Goal: Task Accomplishment & Management: Use online tool/utility

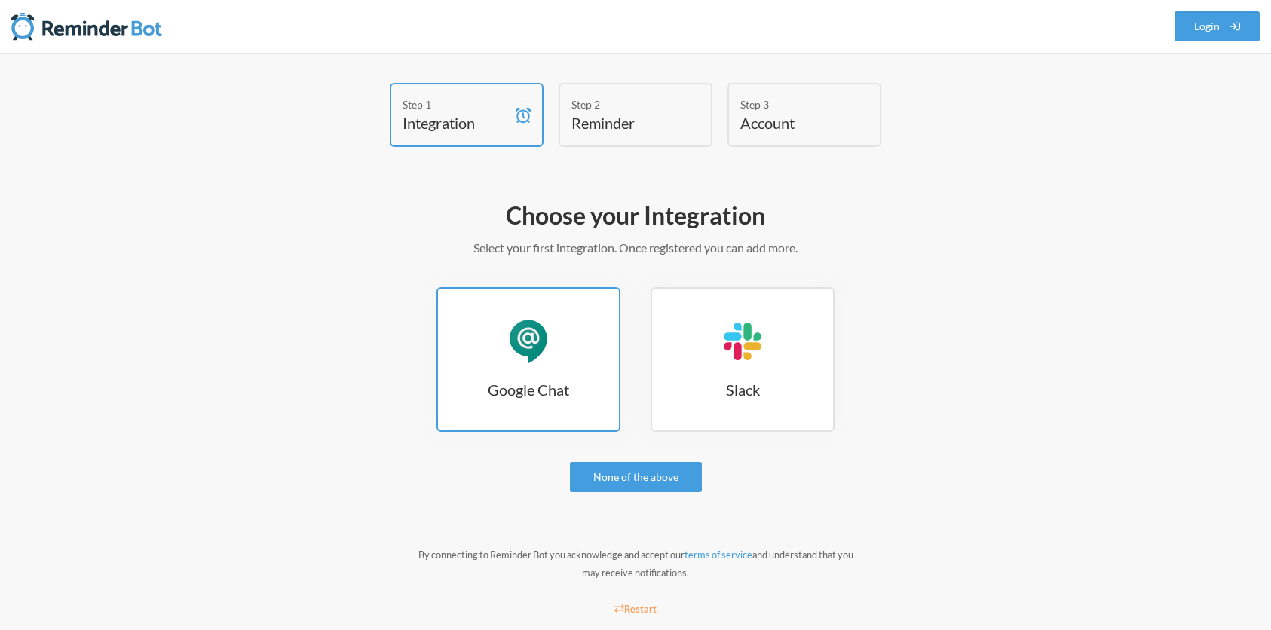
click at [524, 351] on div "Google Chat" at bounding box center [528, 341] width 45 height 45
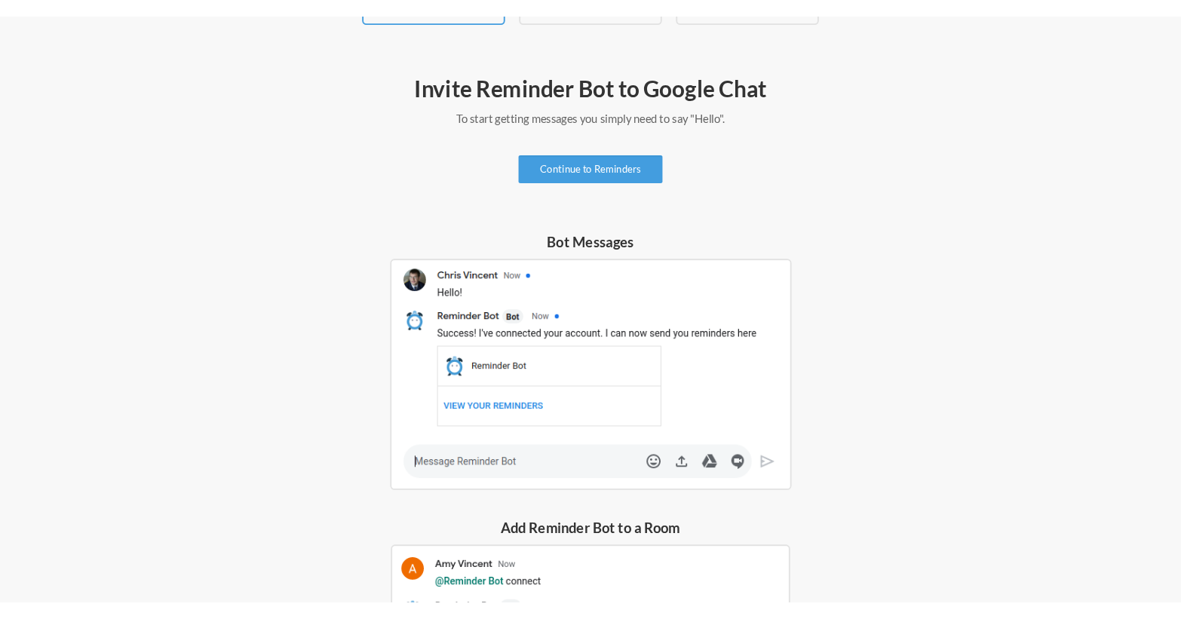
scroll to position [135, 0]
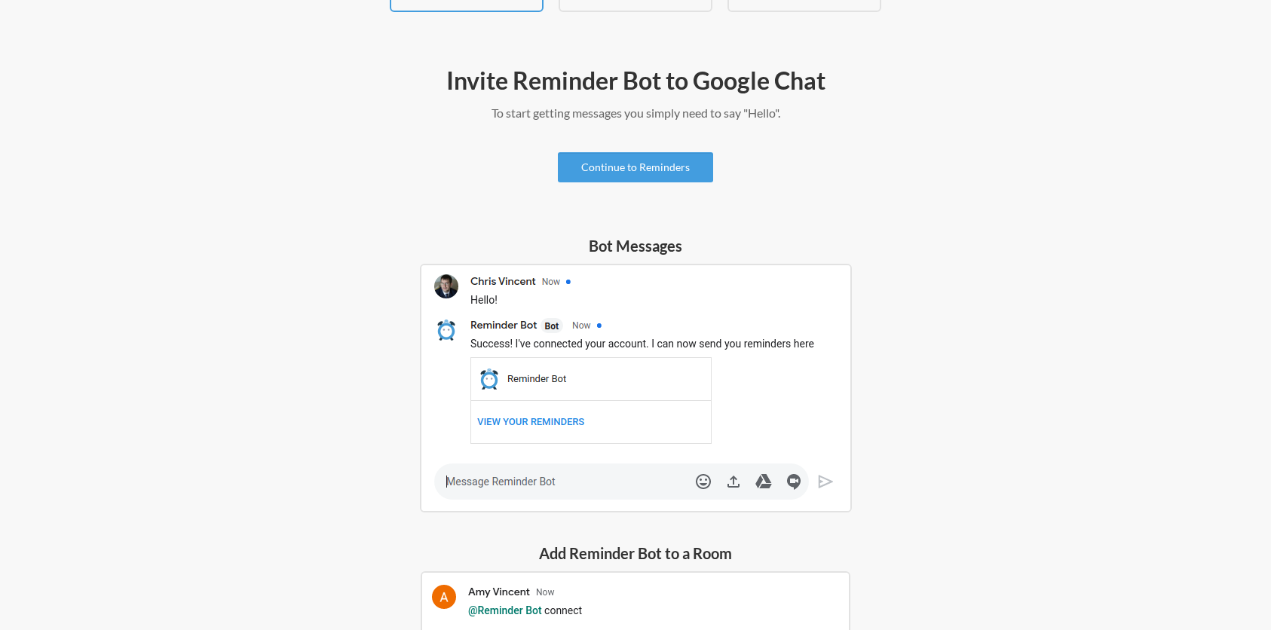
drag, startPoint x: 1093, startPoint y: 391, endPoint x: 1016, endPoint y: 168, distance: 235.8
click at [1095, 391] on div "Step 1 Integration Step 2 Reminder Step 3 Account Invite Reminder Bot to Google…" at bounding box center [635, 425] width 965 height 954
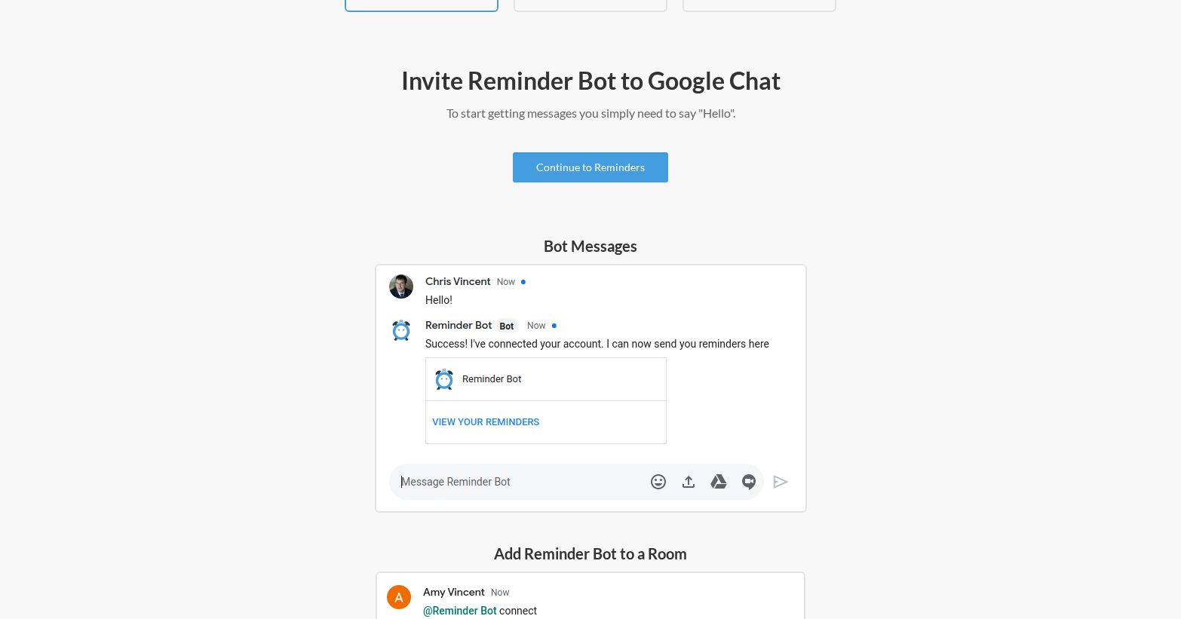
click at [944, 201] on div "Invite Reminder Bot to Google Chat To start getting messages you simply need to…" at bounding box center [590, 479] width 875 height 845
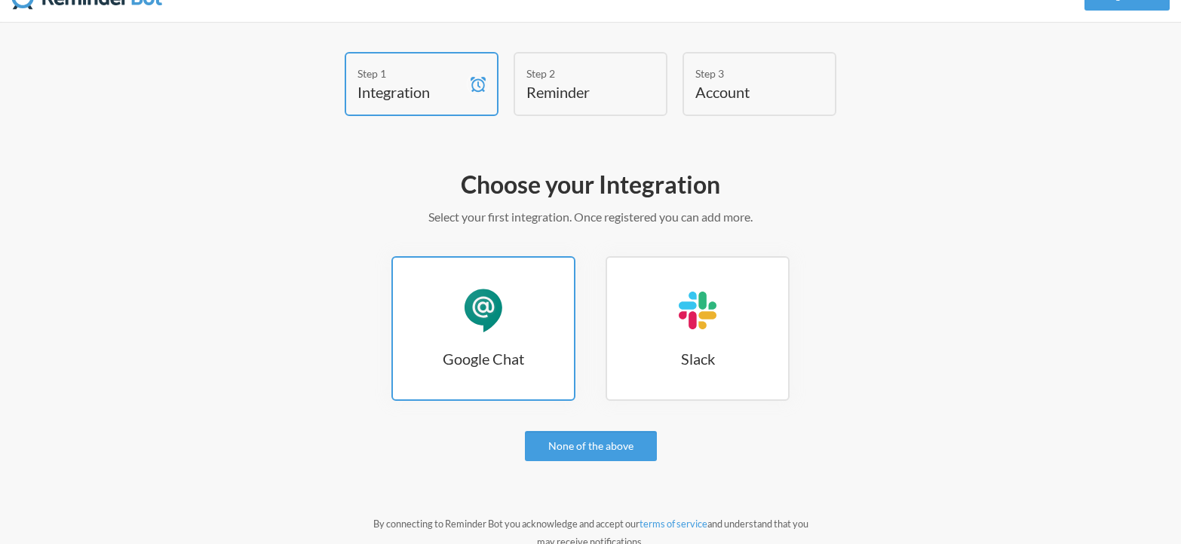
scroll to position [118, 0]
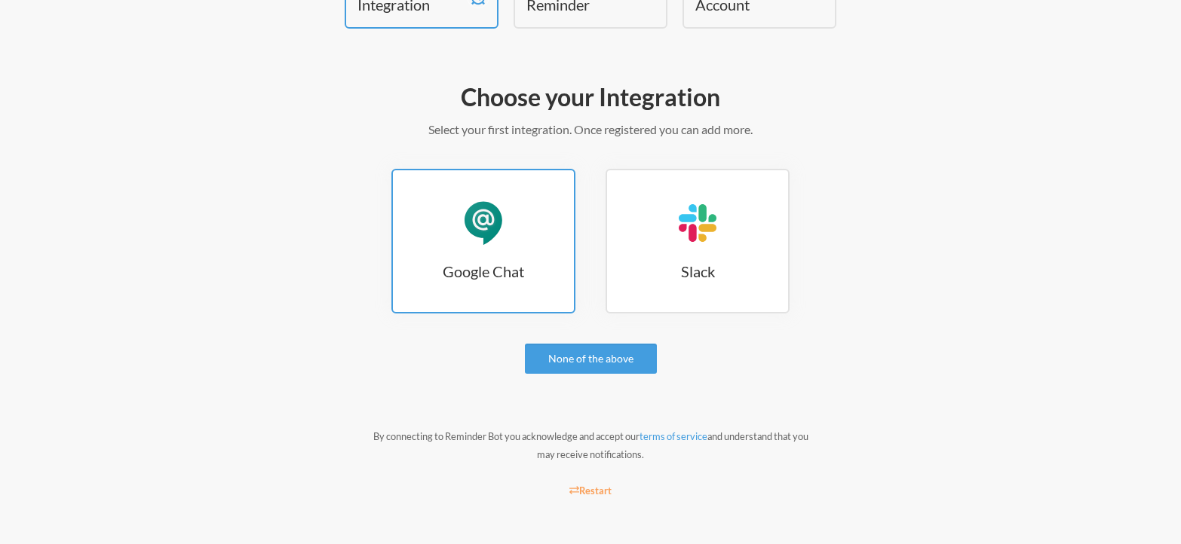
click at [511, 253] on link "Google Chat Google Chat" at bounding box center [483, 241] width 184 height 145
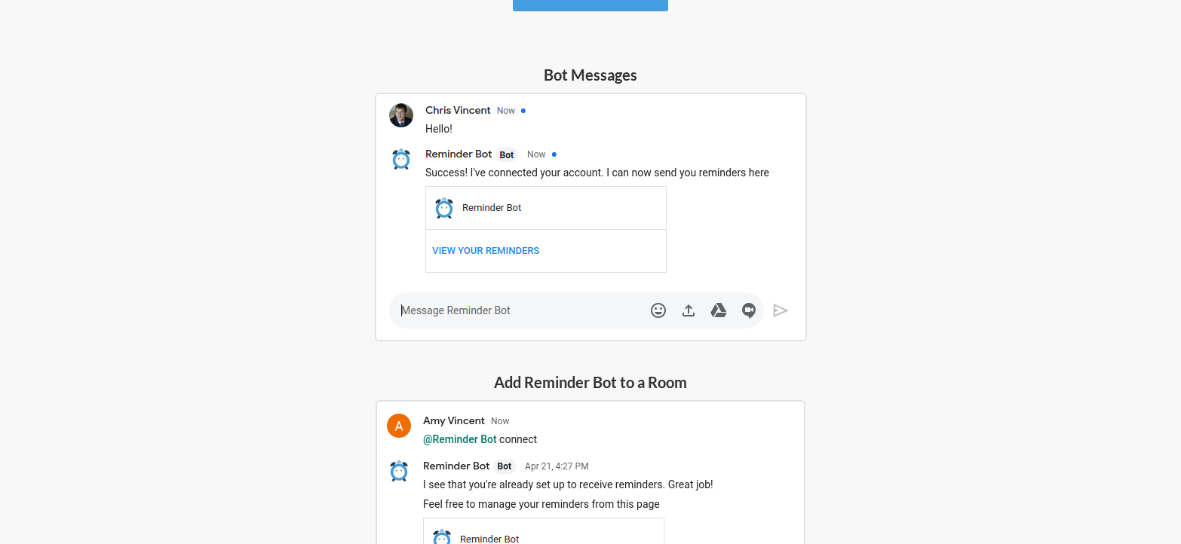
scroll to position [302, 0]
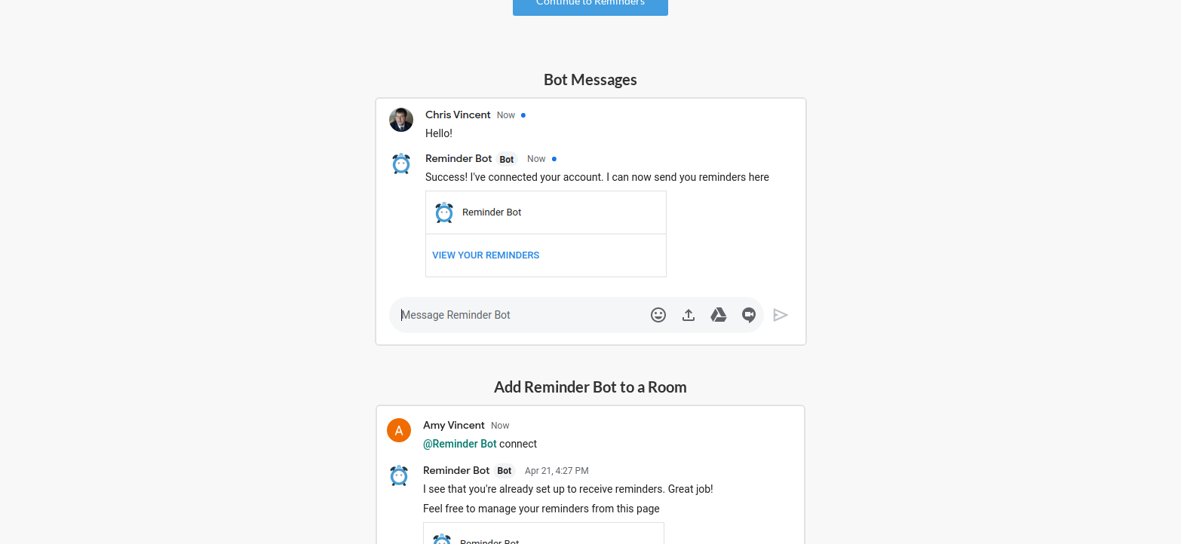
click at [483, 313] on img at bounding box center [591, 221] width 432 height 249
click at [441, 313] on img at bounding box center [591, 221] width 432 height 249
click at [411, 314] on img at bounding box center [591, 221] width 432 height 249
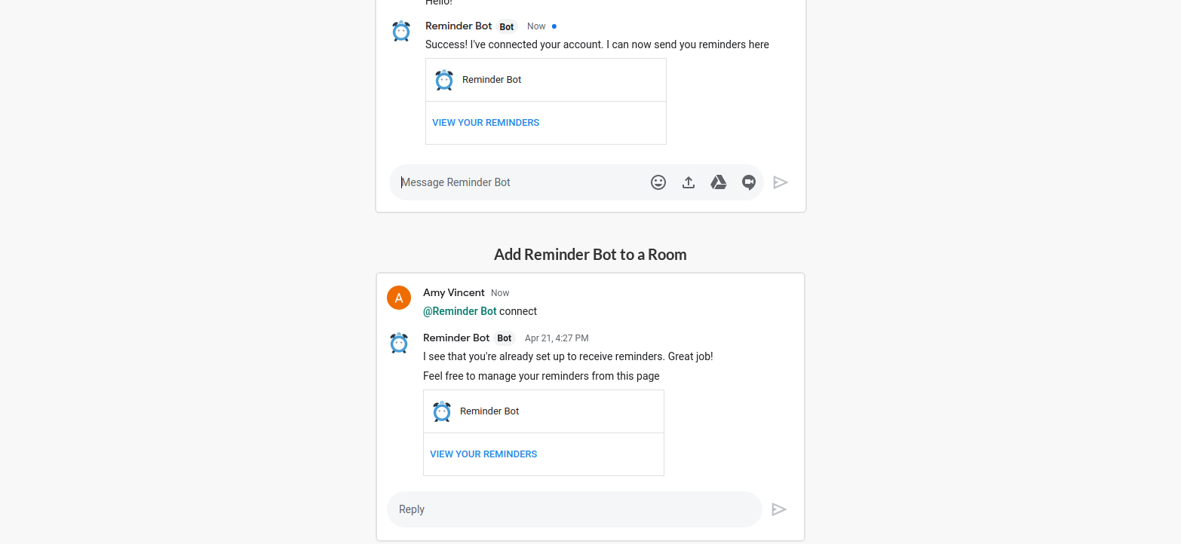
scroll to position [296, 0]
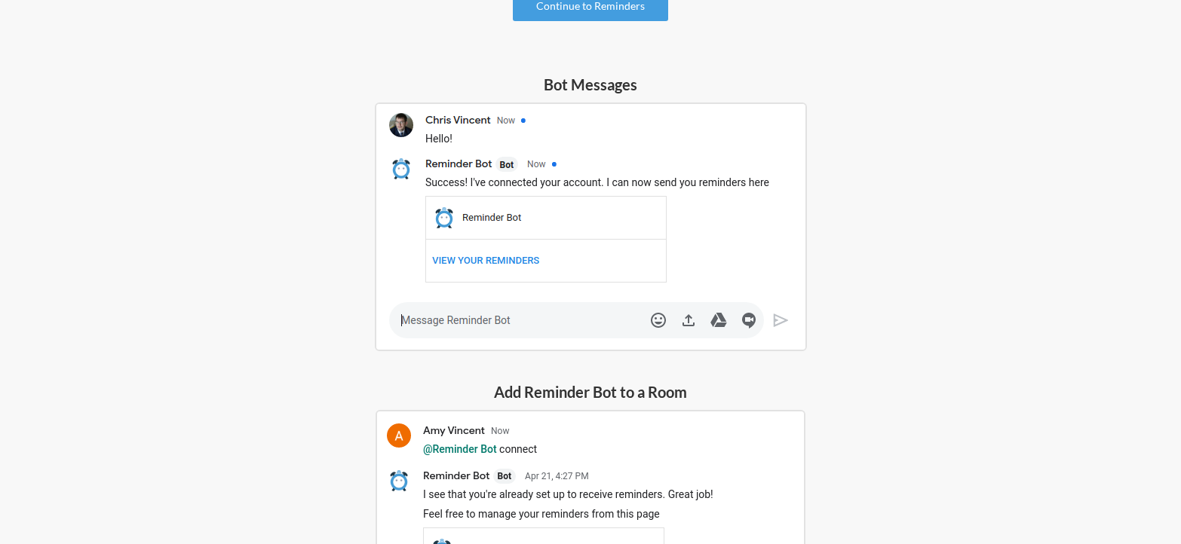
click at [488, 320] on img at bounding box center [591, 227] width 432 height 249
click at [501, 319] on img at bounding box center [591, 227] width 432 height 249
click at [504, 317] on img at bounding box center [591, 227] width 432 height 249
click at [509, 315] on img at bounding box center [591, 227] width 432 height 249
click at [697, 189] on img at bounding box center [591, 227] width 432 height 249
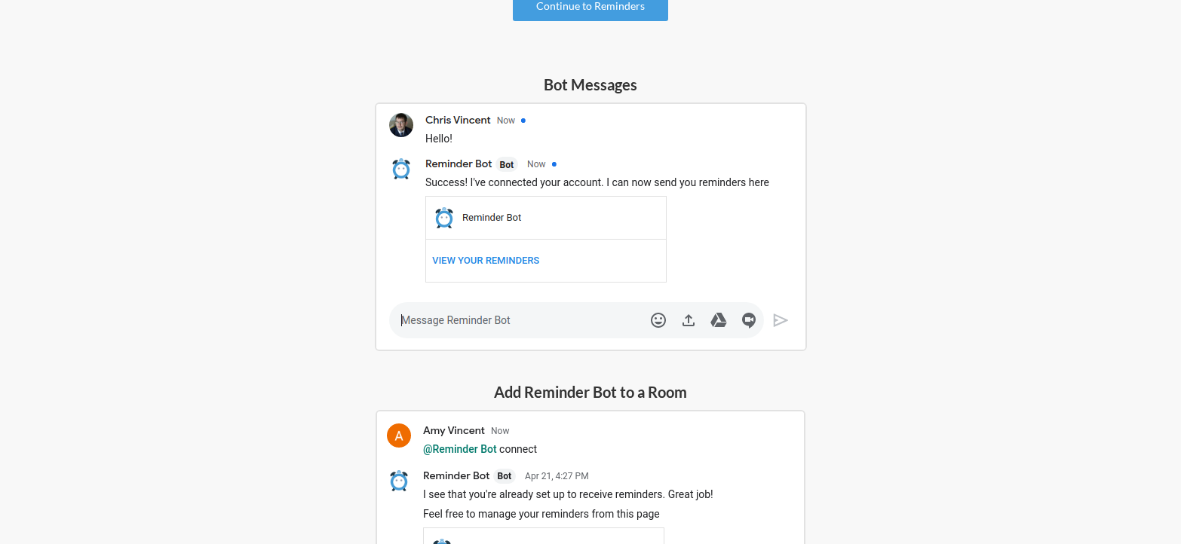
drag, startPoint x: 698, startPoint y: 188, endPoint x: 633, endPoint y: 170, distance: 67.1
click at [699, 188] on img at bounding box center [591, 227] width 432 height 249
drag, startPoint x: 391, startPoint y: 124, endPoint x: 400, endPoint y: 127, distance: 9.3
click at [390, 126] on img at bounding box center [591, 227] width 432 height 249
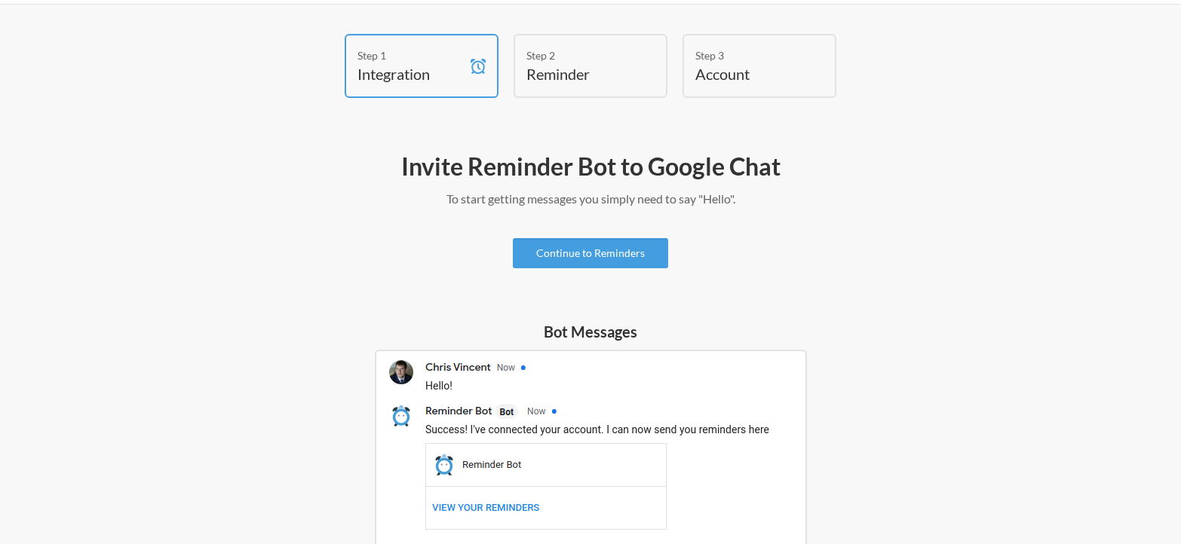
scroll to position [75, 0]
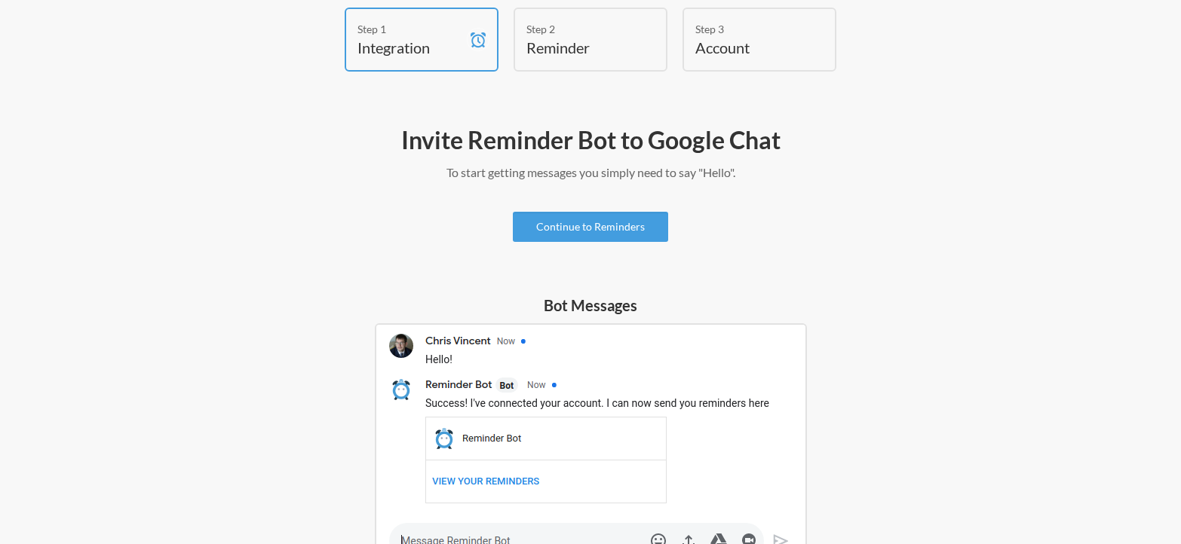
click at [621, 242] on div "Invite Reminder Bot to Google Chat To start getting messages you simply need to…" at bounding box center [590, 539] width 875 height 845
click at [621, 234] on link "Continue to Reminders" at bounding box center [590, 227] width 155 height 30
